Goal: Use online tool/utility

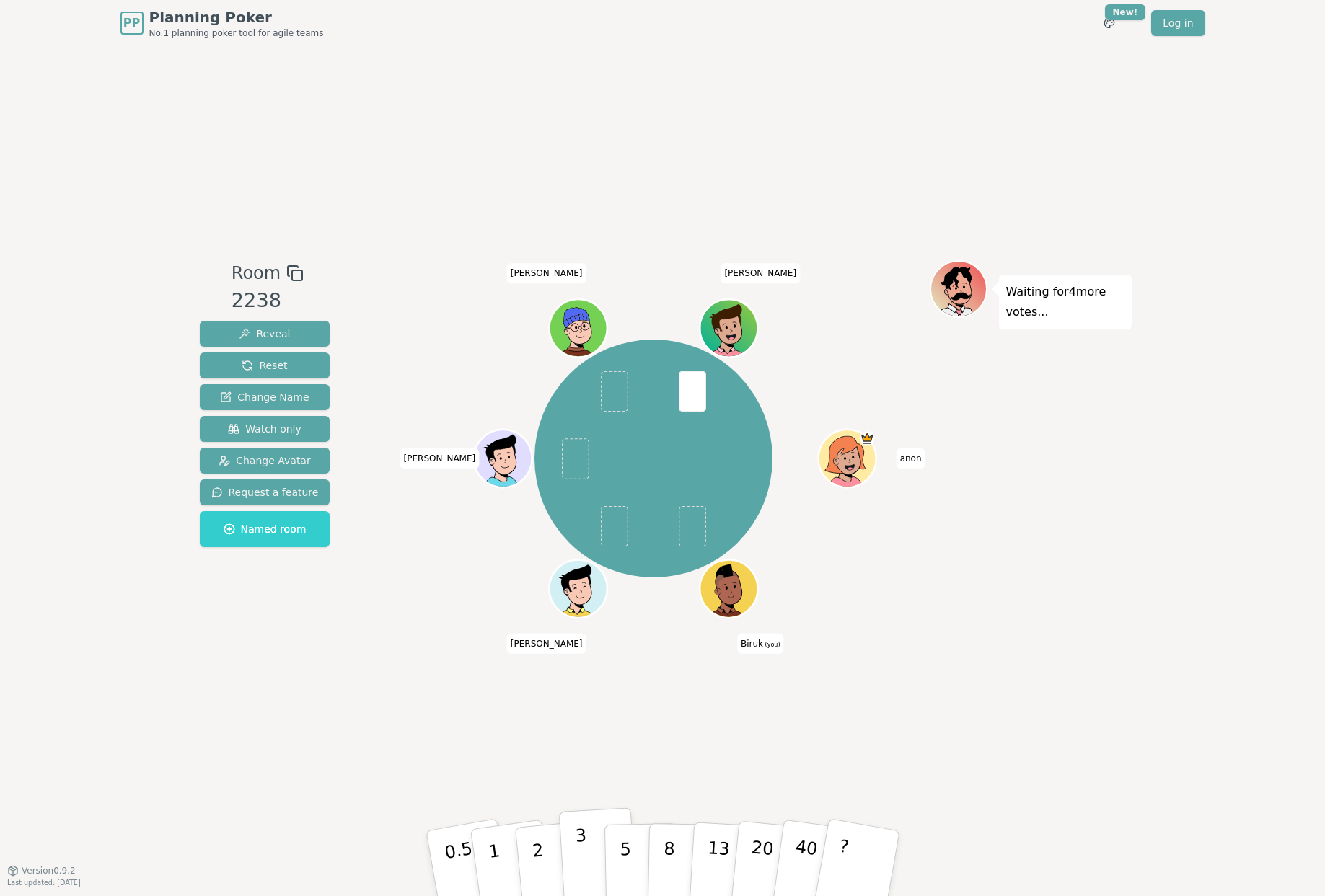
click at [576, 848] on p "3" at bounding box center [581, 864] width 16 height 78
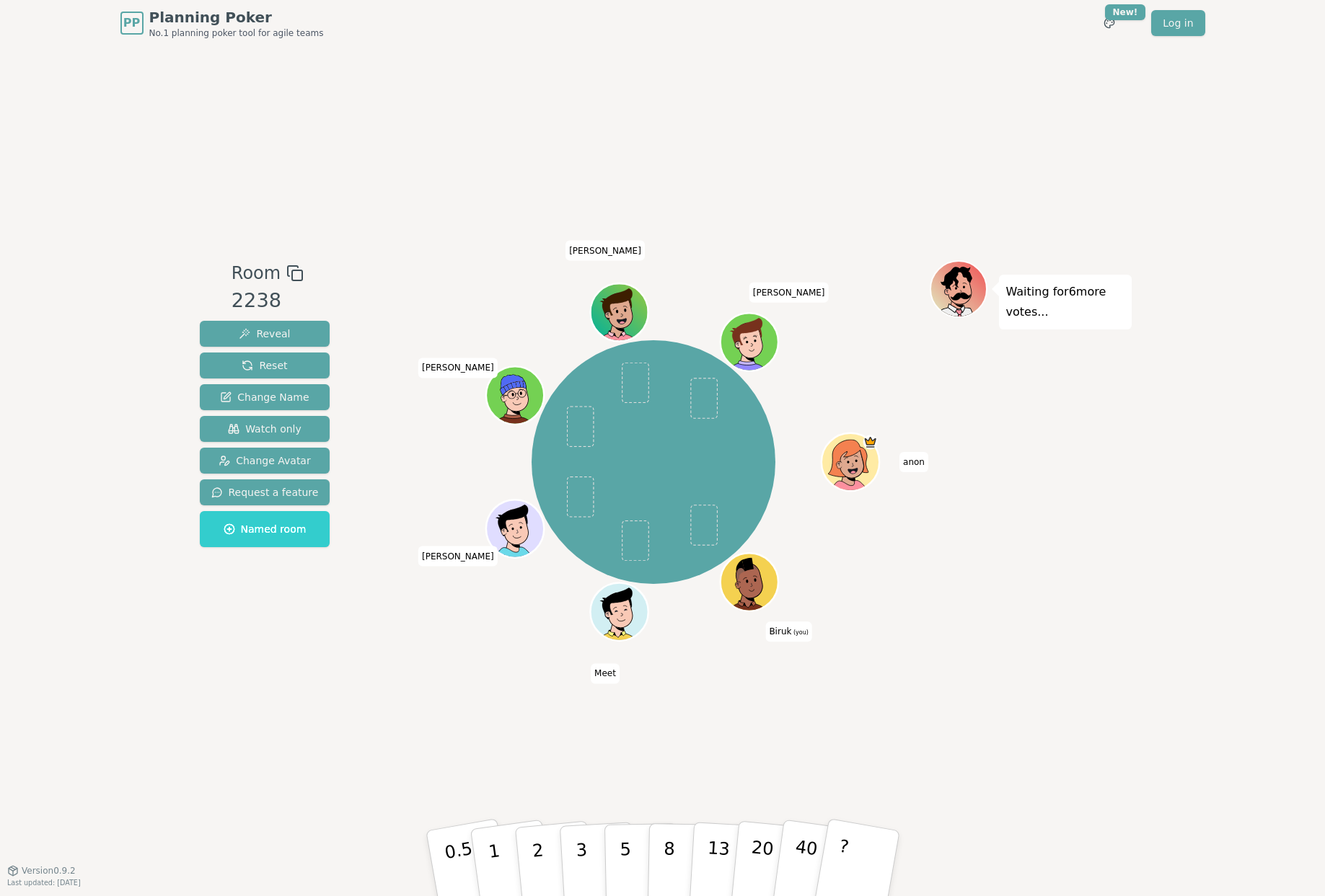
click at [579, 660] on div "Room 2238 Reveal Reset Change Name Watch only Change Avatar Request a feature N…" at bounding box center [663, 458] width 937 height 823
click at [547, 851] on button "2" at bounding box center [554, 864] width 83 height 115
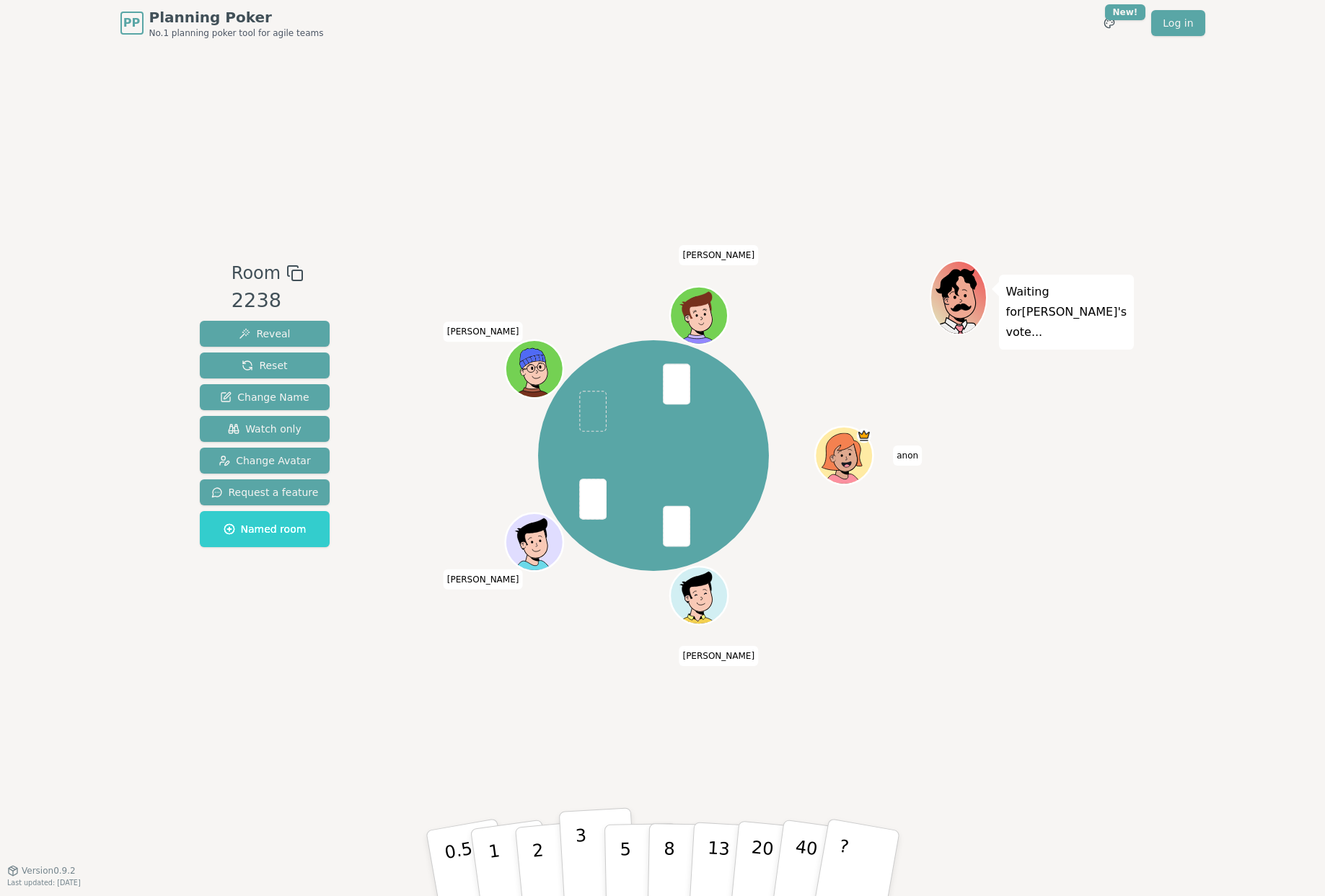
click at [579, 860] on p "3" at bounding box center [581, 864] width 16 height 78
click at [586, 845] on button "3" at bounding box center [597, 863] width 78 height 113
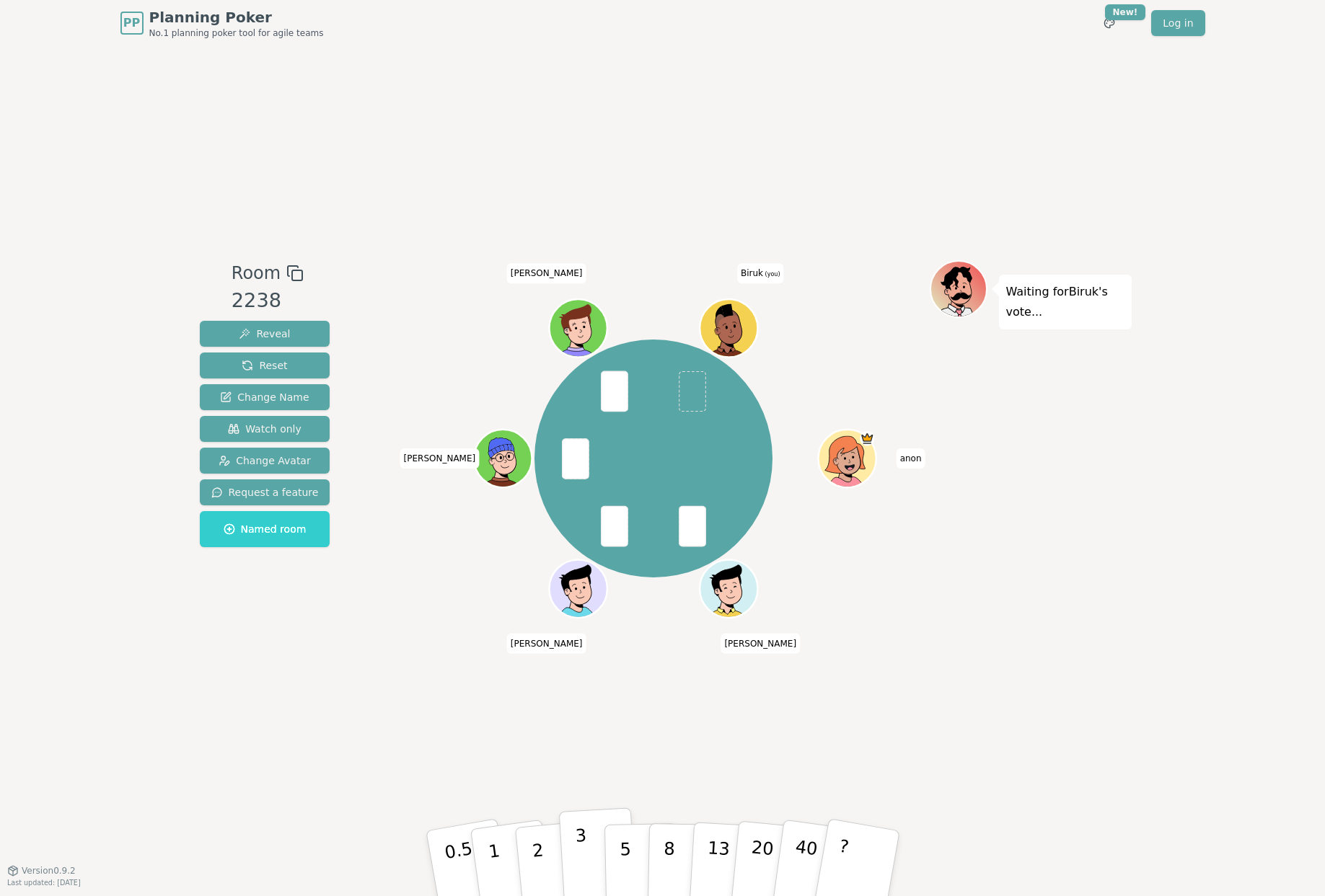
click at [576, 840] on p "3" at bounding box center [581, 864] width 16 height 78
click at [595, 860] on button "3" at bounding box center [597, 863] width 78 height 113
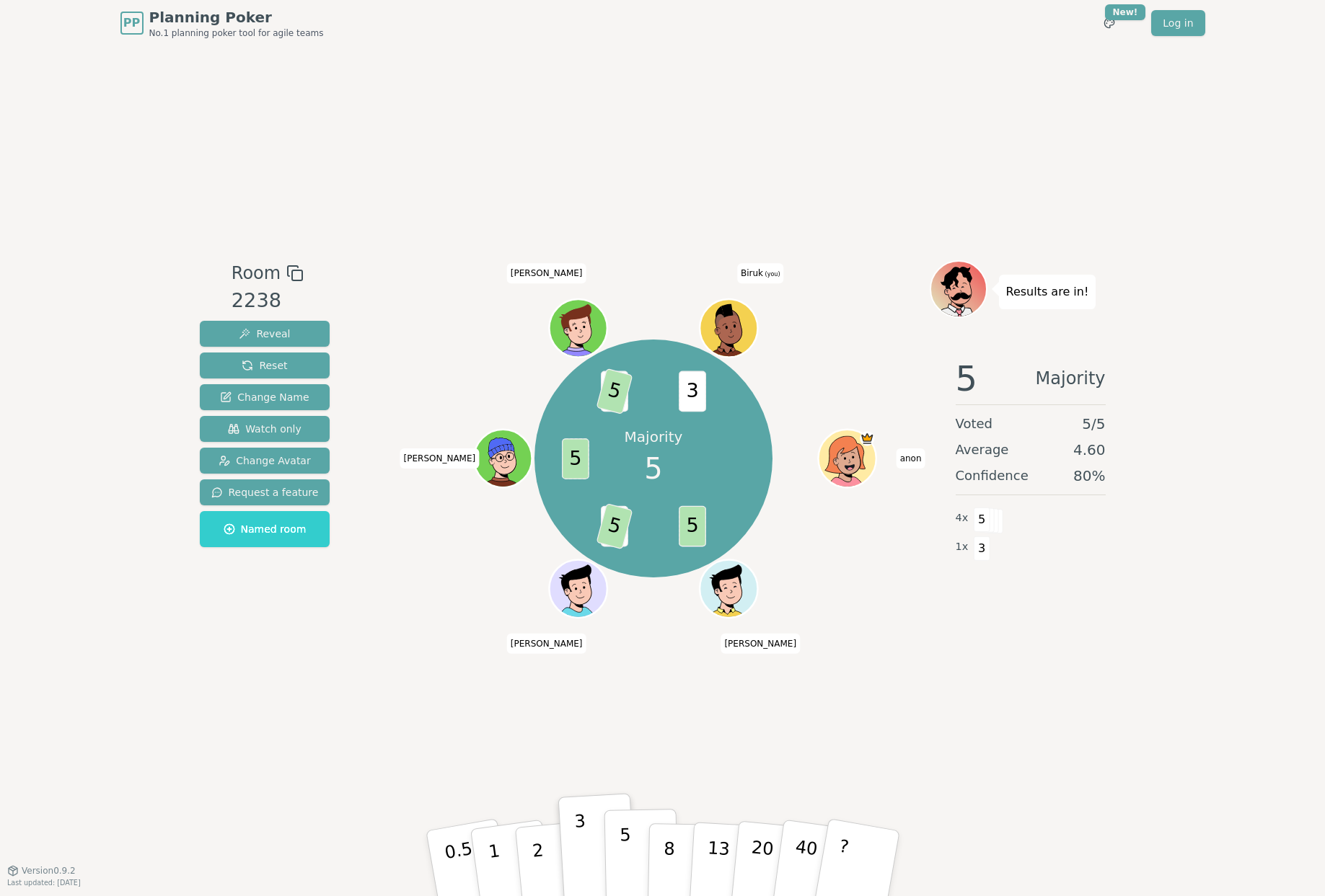
click at [634, 867] on button "5" at bounding box center [640, 863] width 74 height 109
